Goal: Information Seeking & Learning: Learn about a topic

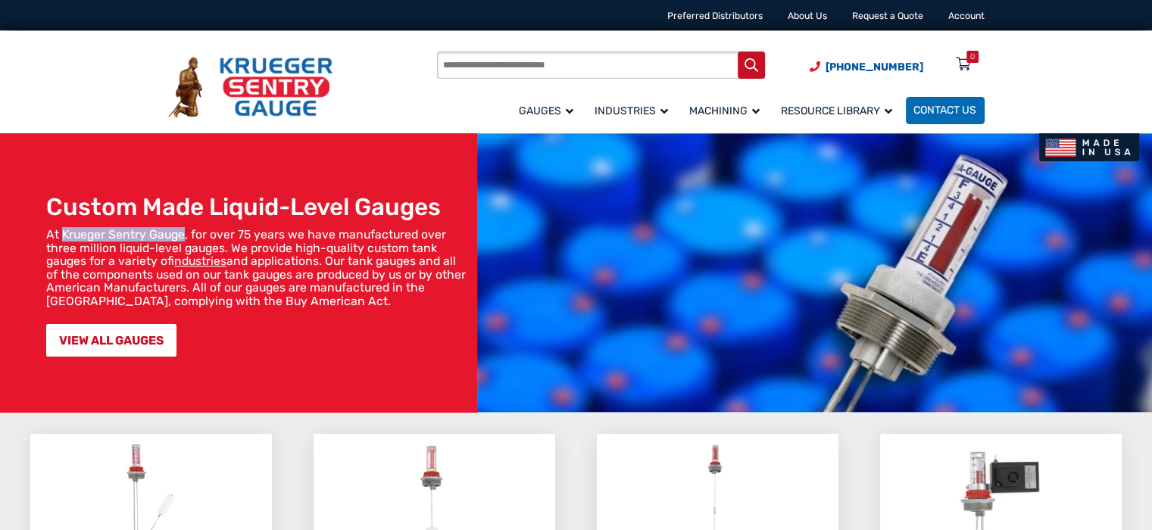
drag, startPoint x: 61, startPoint y: 230, endPoint x: 183, endPoint y: 236, distance: 122.1
click at [183, 236] on p "At Krueger Sentry Gauge, for over 75 years we have manufactured over three mill…" at bounding box center [258, 268] width 424 height 80
copy p "Krueger Sentry Gauge"
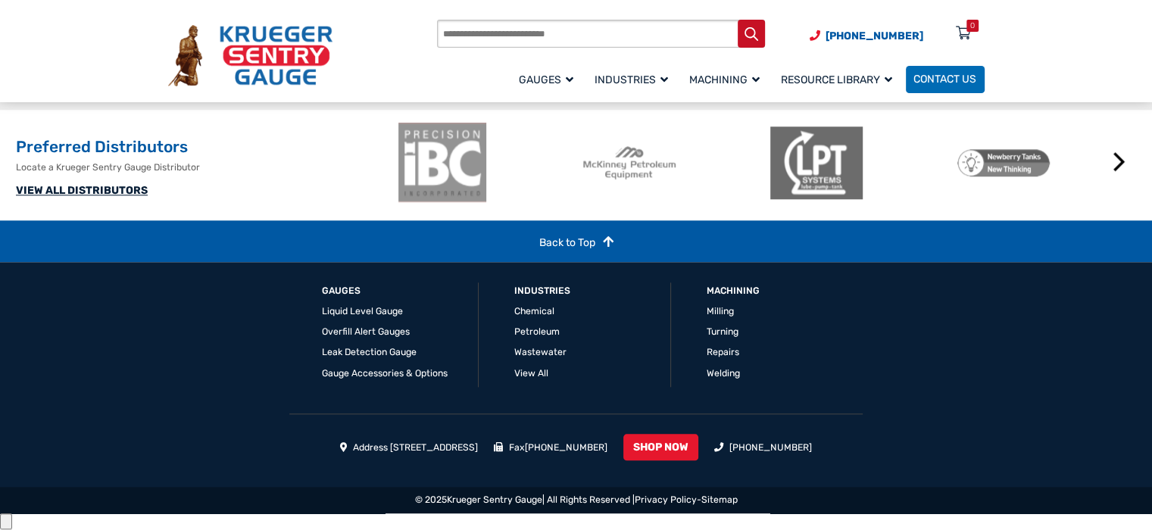
scroll to position [1599, 0]
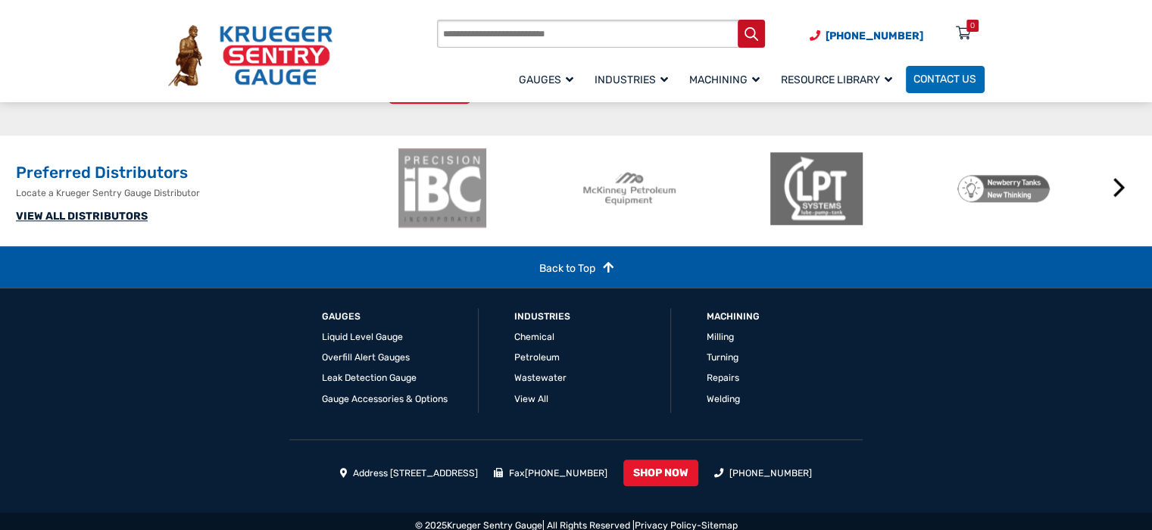
click at [0, 0] on span "Documentation/PDFs" at bounding box center [0, 0] width 0 height 0
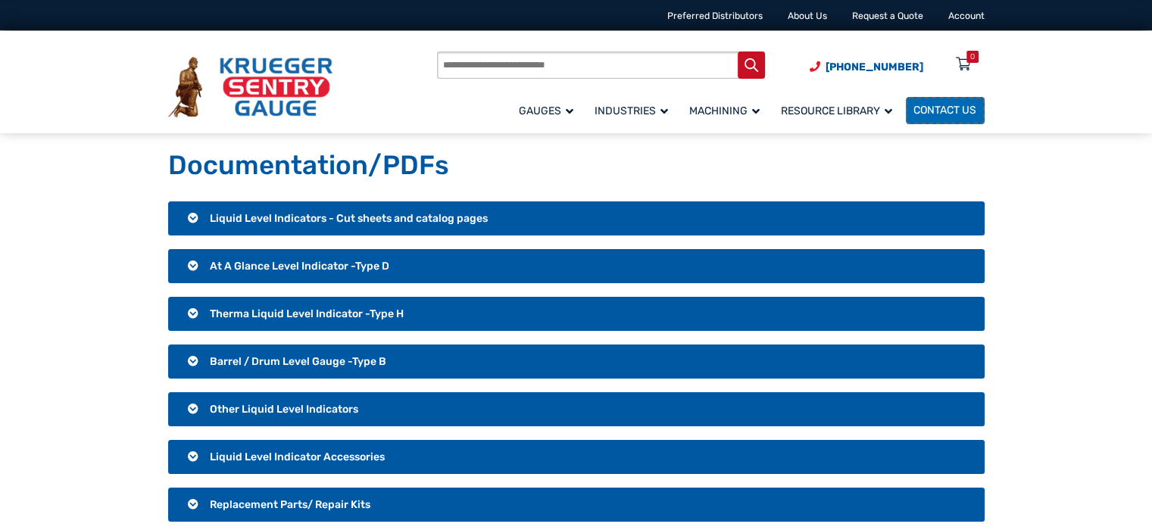
click at [937, 110] on span "Contact Us" at bounding box center [945, 111] width 63 height 13
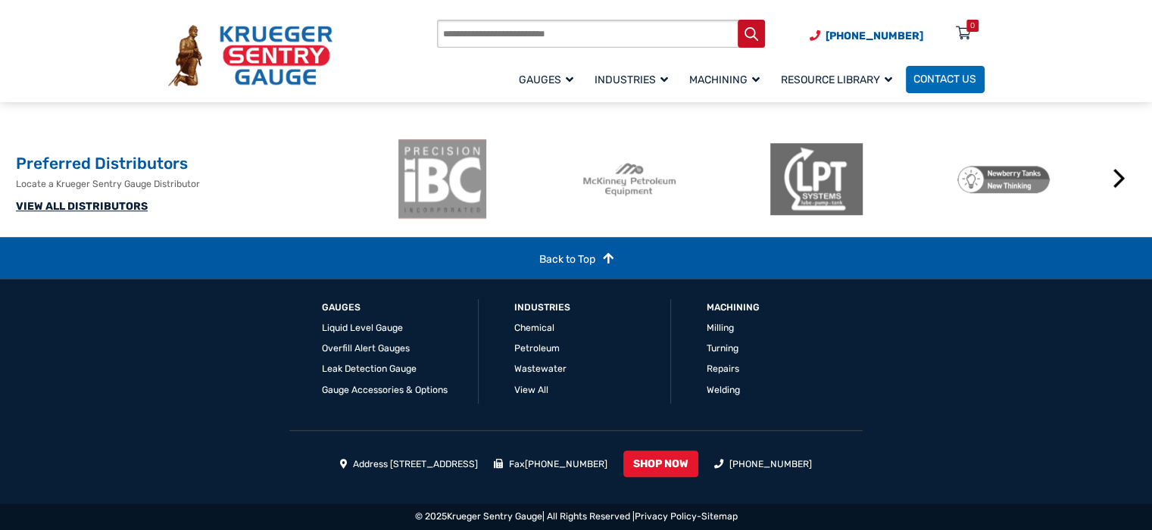
scroll to position [1115, 0]
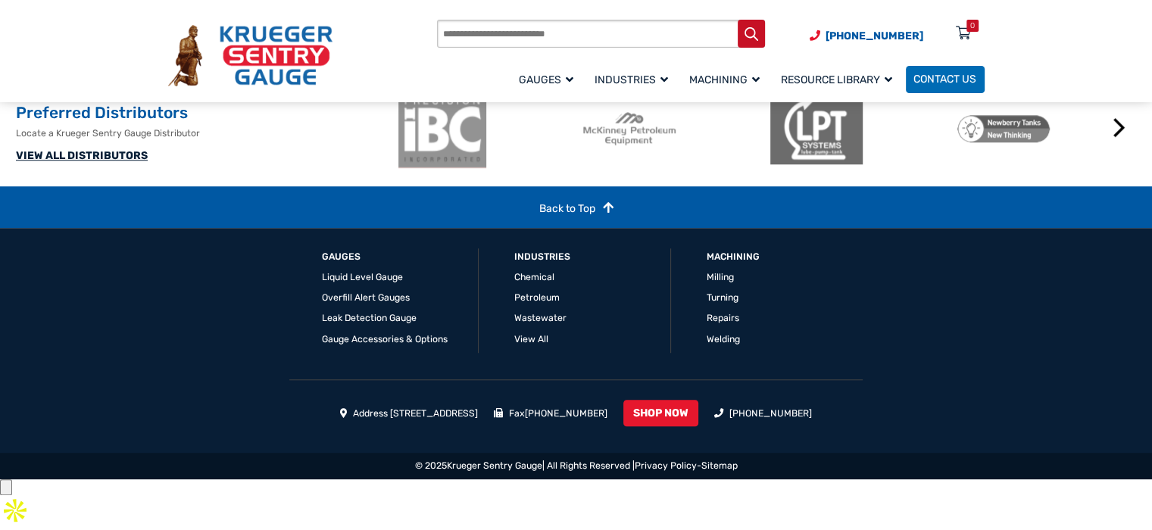
drag, startPoint x: 367, startPoint y: 461, endPoint x: 528, endPoint y: 465, distance: 161.4
click at [528, 433] on ul "Address 1873 Siesta Lane Green Bay, WI 54313 Fax (920) 434-8897 SHOP NOW (920) …" at bounding box center [576, 416] width 817 height 33
copy li "1873 Siesta Lane Green Bay, WI 54313"
click at [667, 471] on link "Privacy Policy" at bounding box center [666, 466] width 62 height 11
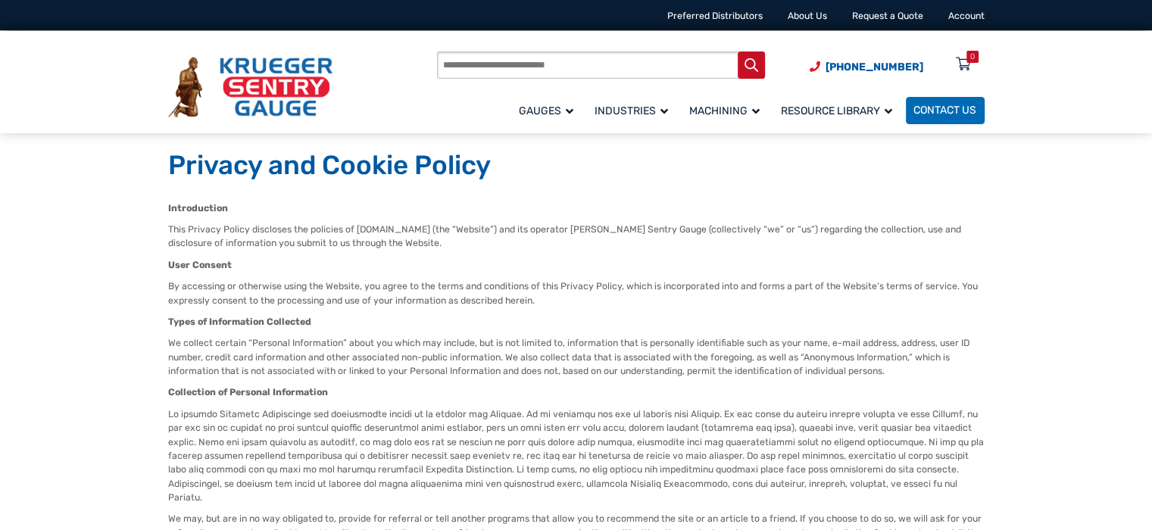
click at [0, 0] on span "Blog" at bounding box center [0, 0] width 0 height 0
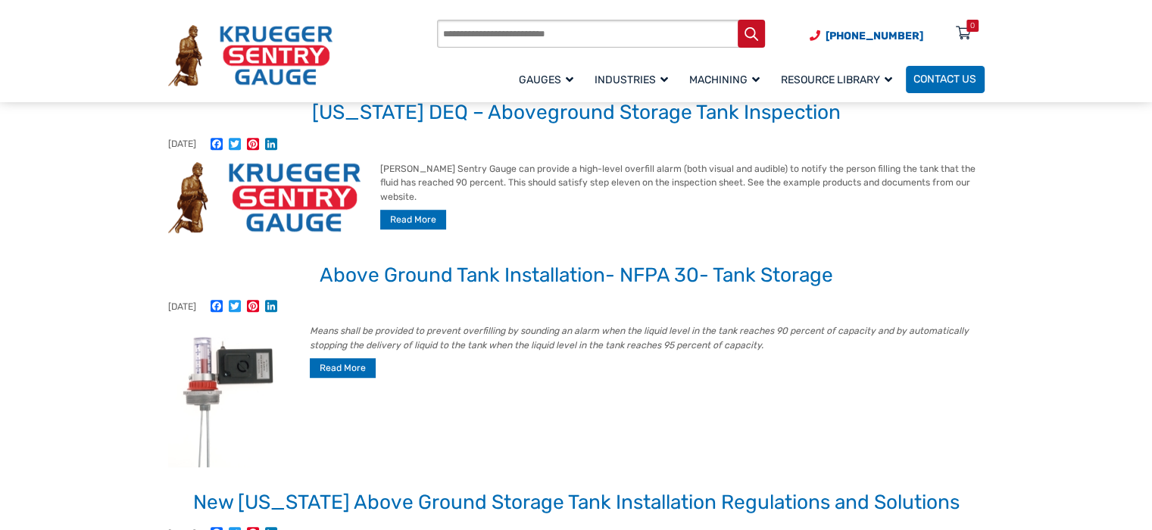
scroll to position [963, 0]
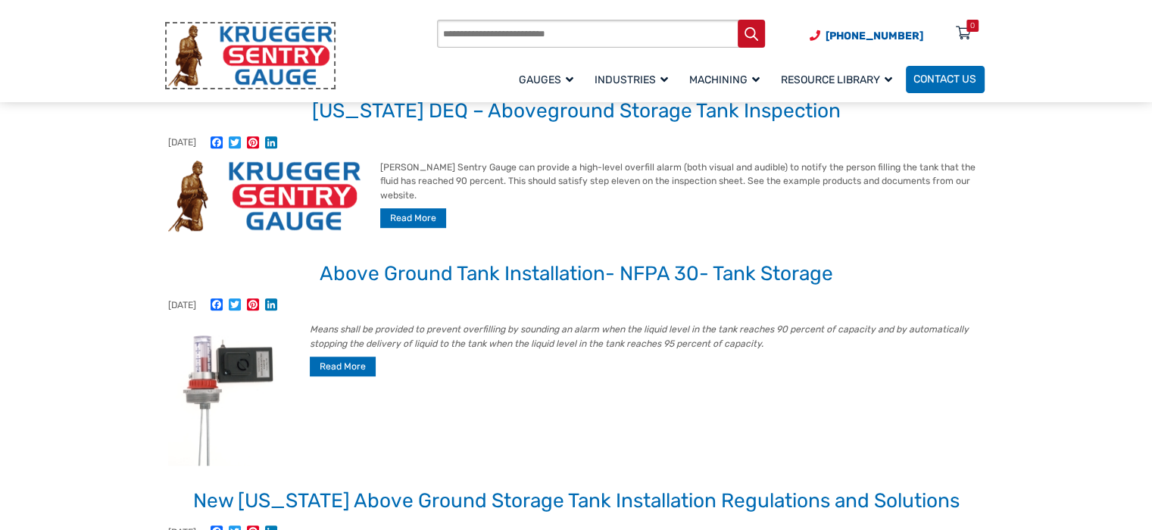
click at [268, 37] on img at bounding box center [250, 55] width 164 height 61
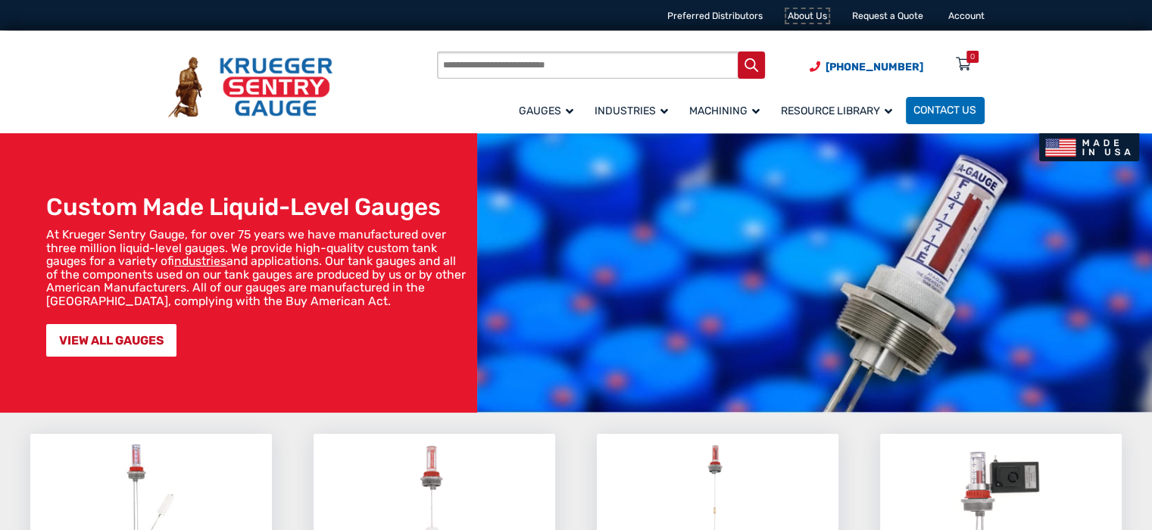
click at [797, 15] on link "About Us" at bounding box center [807, 16] width 39 height 11
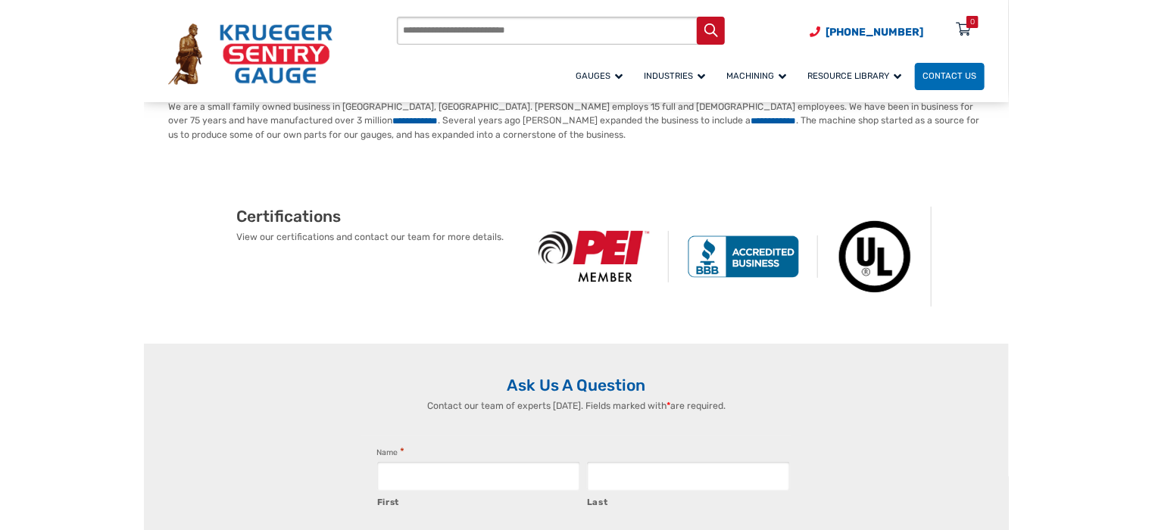
scroll to position [107, 0]
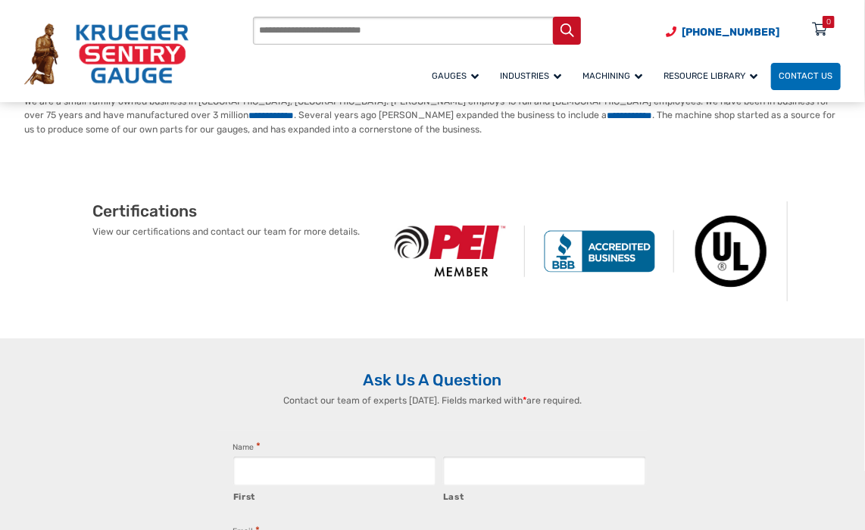
click at [470, 255] on img at bounding box center [450, 252] width 149 height 52
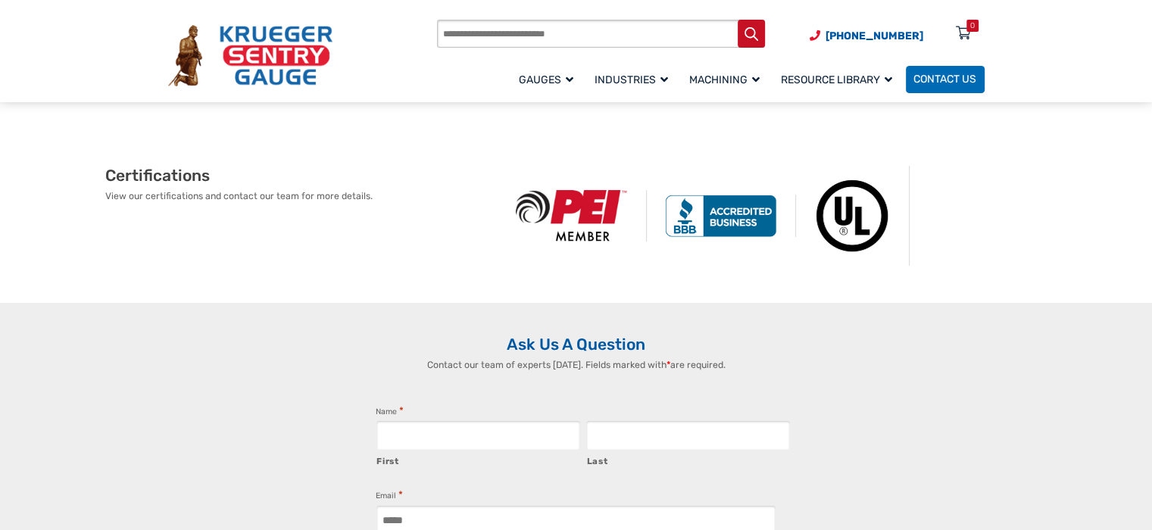
scroll to position [0, 0]
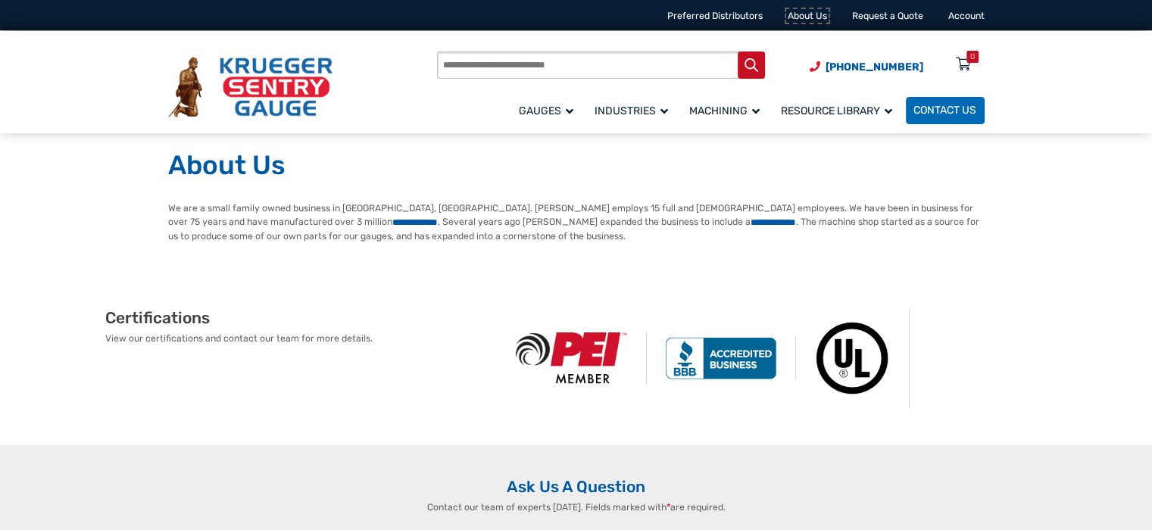
click at [802, 14] on link "About Us" at bounding box center [807, 16] width 39 height 11
click at [0, 0] on link "FAQ" at bounding box center [0, 0] width 0 height 0
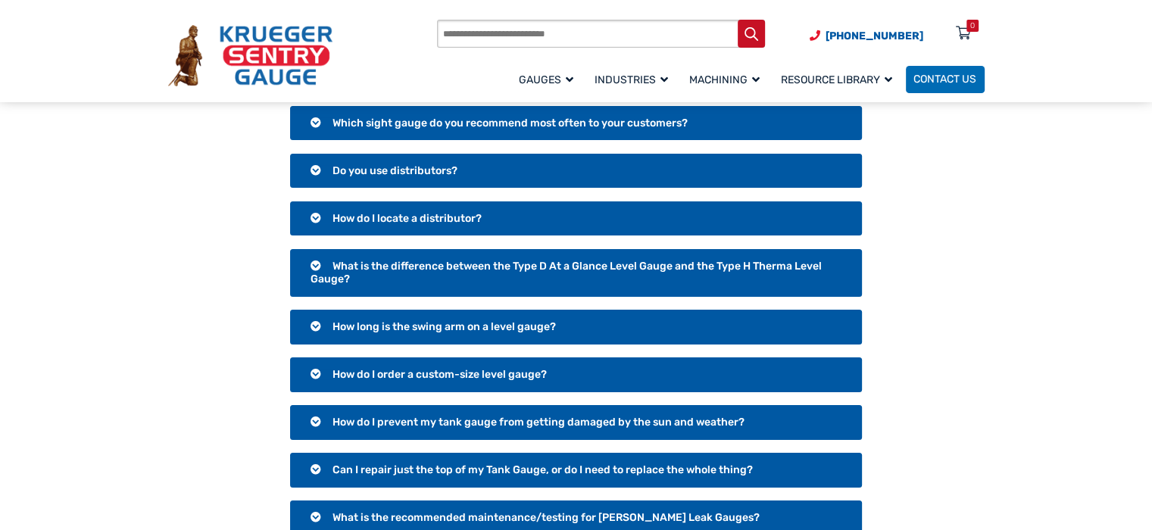
scroll to position [177, 0]
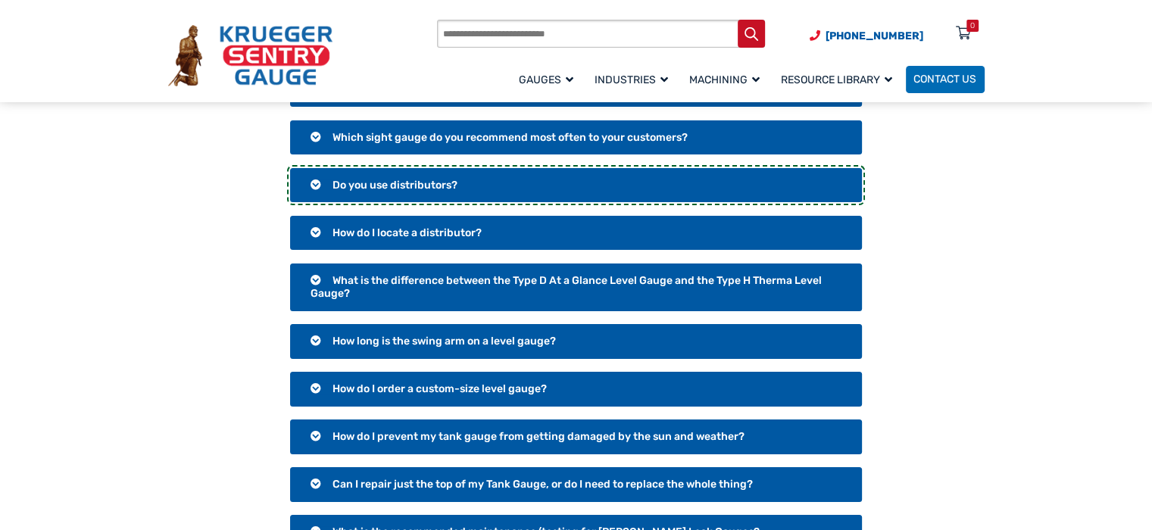
click at [311, 201] on h3 "Do you use distributors?" at bounding box center [575, 185] width 571 height 35
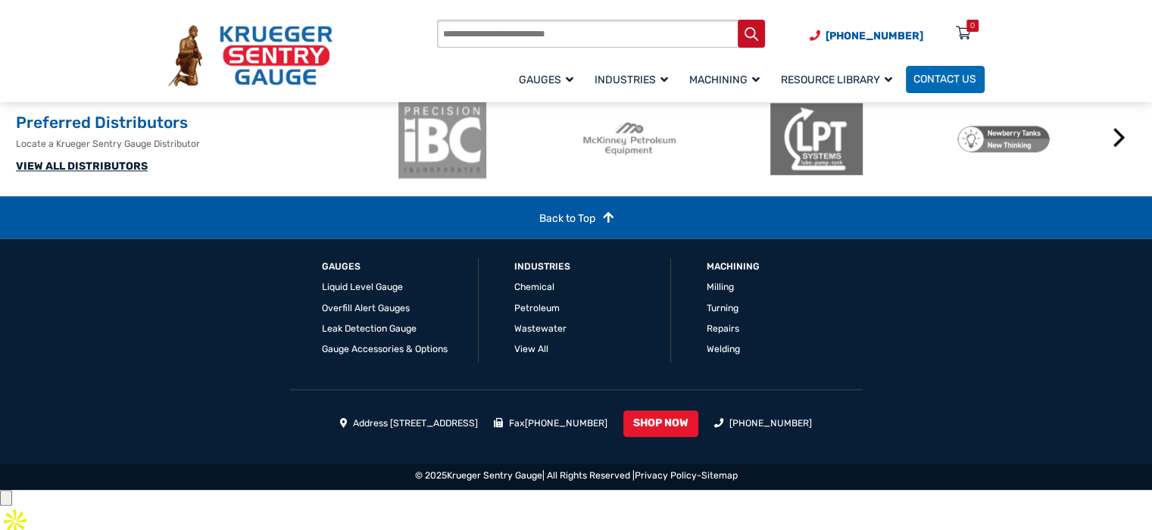
scroll to position [1505, 0]
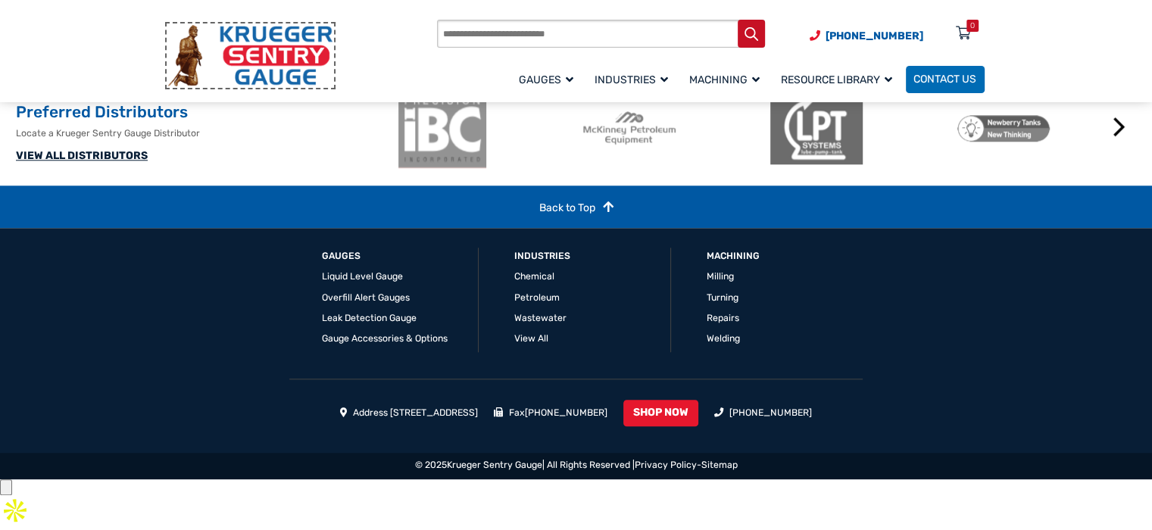
click at [254, 70] on img at bounding box center [250, 55] width 164 height 61
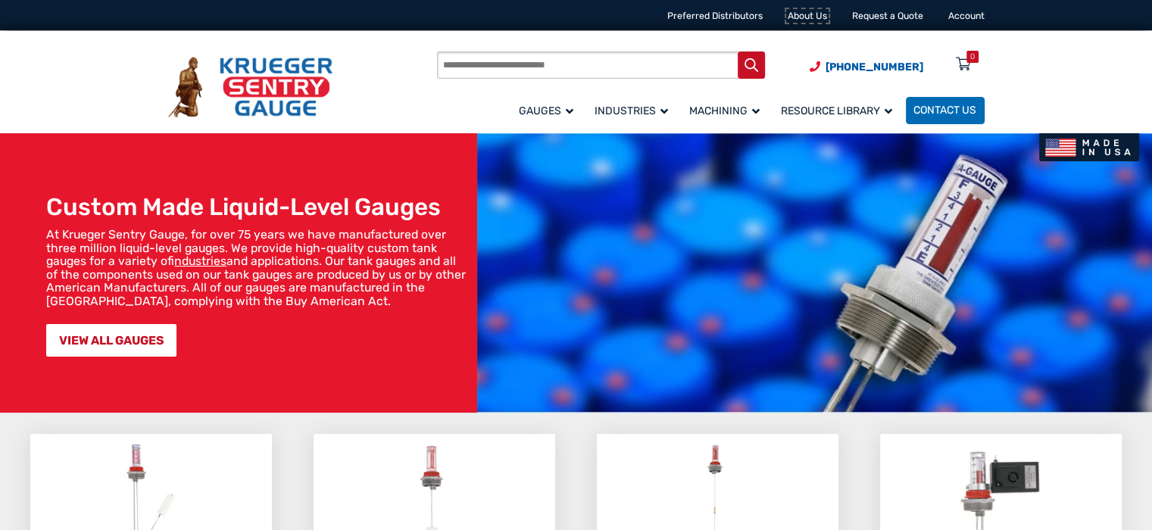
click at [806, 12] on link "About Us" at bounding box center [807, 16] width 39 height 11
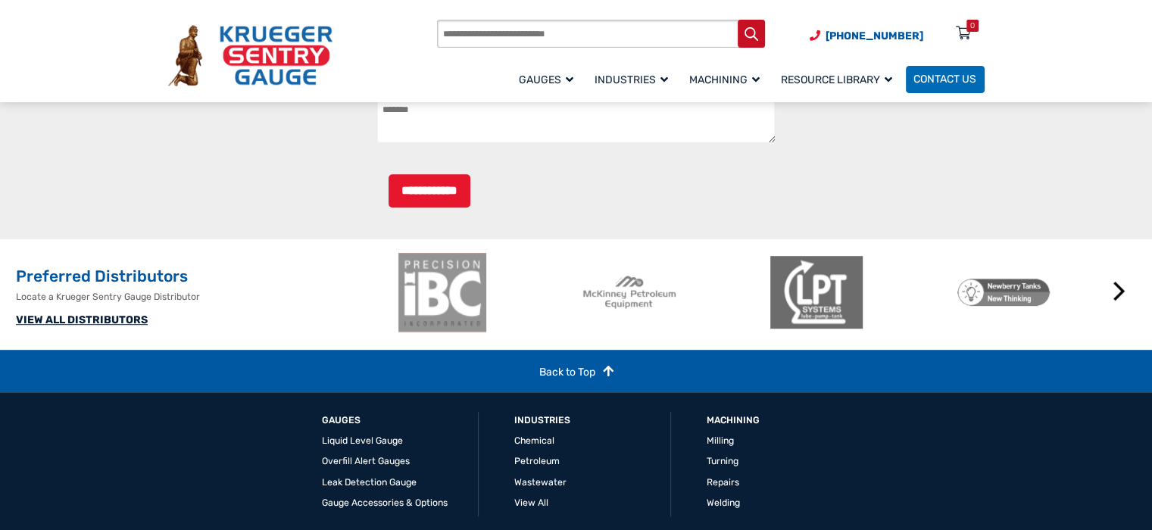
scroll to position [982, 0]
